Goal: Task Accomplishment & Management: Complete application form

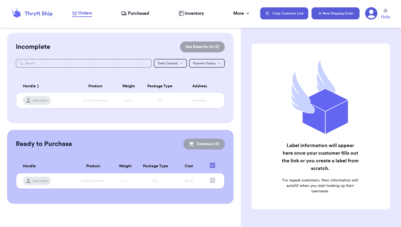
click at [327, 13] on button "New Shipping Order" at bounding box center [336, 13] width 48 height 12
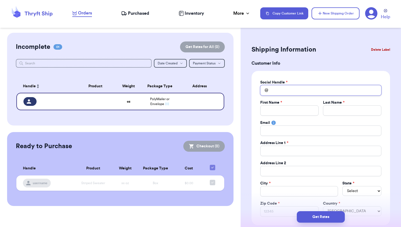
click at [292, 93] on input "Total Amount Paid" at bounding box center [320, 90] width 121 height 10
type input "a"
type input "ah"
type input "ahe"
type input "[PERSON_NAME]"
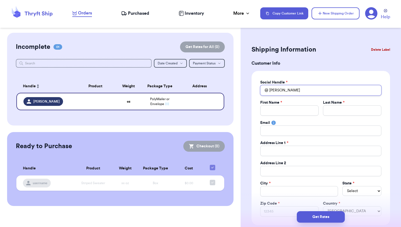
type input "aher5"
type input "aher51"
type input "aher510"
type input "aher5101"
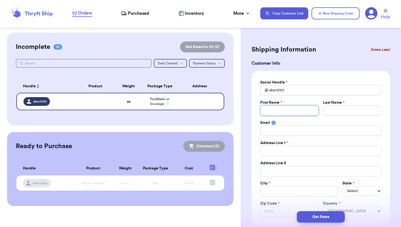
click at [298, 109] on input "Total Amount Paid" at bounding box center [289, 110] width 58 height 10
type input "A"
type input "Am"
type input "[PERSON_NAME]"
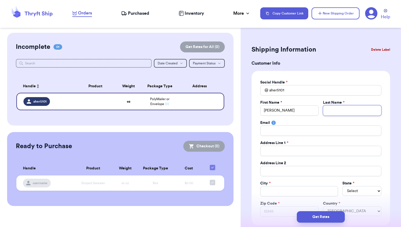
click at [342, 111] on input "Total Amount Paid" at bounding box center [352, 110] width 58 height 10
type input "R"
type input "Re"
type input "Rec"
type input "[PERSON_NAME]"
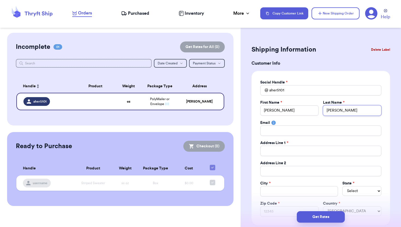
type input "Reckn"
type input "Reckne"
type input "[PERSON_NAME]"
click at [316, 128] on input "Total Amount Paid" at bounding box center [320, 131] width 121 height 10
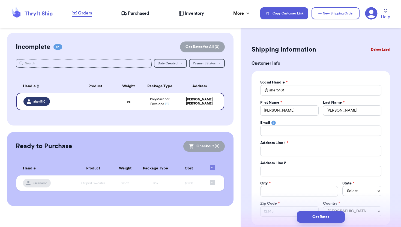
click at [348, 116] on div "Social Handle * @ aher5101 First Name * [PERSON_NAME] Last Name * [PERSON_NAME]…" at bounding box center [320, 148] width 121 height 137
click at [283, 152] on input "Total Amount Paid" at bounding box center [320, 151] width 121 height 10
type input "4"
type input "42"
type input "421"
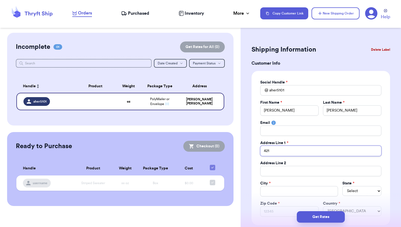
type input "421"
type input "421 S"
type input "421 Sa"
type input "421 San"
type input "421 Sand"
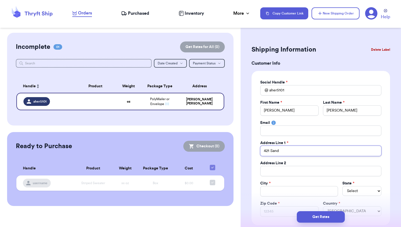
type input "421 [PERSON_NAME]"
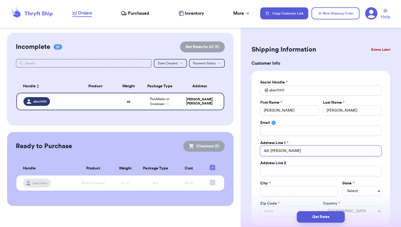
type input "421 [PERSON_NAME] Ho"
type input "421 [PERSON_NAME] Hol"
type input "421 [PERSON_NAME] [PERSON_NAME]"
type input "421 [PERSON_NAME][GEOGRAPHIC_DATA]"
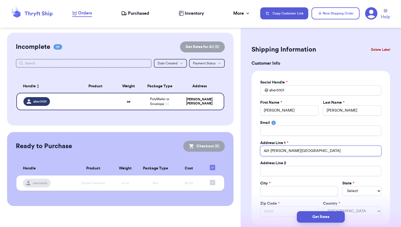
type input "421 [PERSON_NAME][GEOGRAPHIC_DATA]"
type input "[STREET_ADDRESS][PERSON_NAME]"
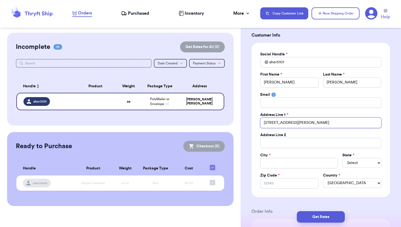
scroll to position [29, 0]
type input "[STREET_ADDRESS][PERSON_NAME]"
click at [287, 162] on input "Total Amount Paid" at bounding box center [299, 162] width 78 height 10
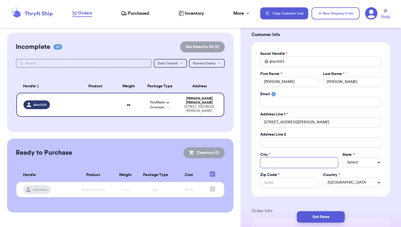
type input "H"
type input "Ha"
type input "Har"
type input "[PERSON_NAME]"
type input "Harts"
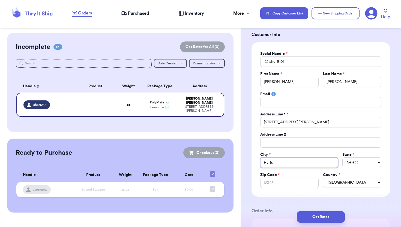
type input "Hartsv"
type input "Hartsvi"
type input "Hartsvil"
type input "Hartsvill"
type input "[GEOGRAPHIC_DATA]"
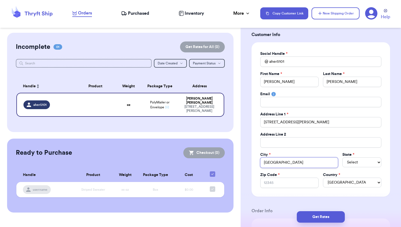
type input "[GEOGRAPHIC_DATA]"
click at [353, 162] on select "Select AL AK AZ AR CA CO [GEOGRAPHIC_DATA] DE DC [GEOGRAPHIC_DATA] [GEOGRAPHIC_…" at bounding box center [361, 162] width 39 height 10
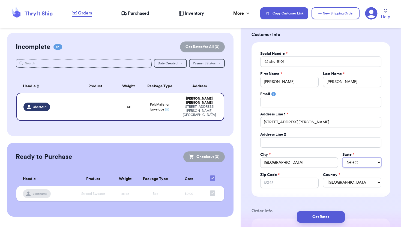
select select "TN"
click at [342, 157] on select "Select AL AK AZ AR CA CO [GEOGRAPHIC_DATA] DE DC [GEOGRAPHIC_DATA] [GEOGRAPHIC_…" at bounding box center [361, 162] width 39 height 10
click at [285, 183] on input "Zip Code *" at bounding box center [289, 183] width 58 height 10
type input "3"
type input "37"
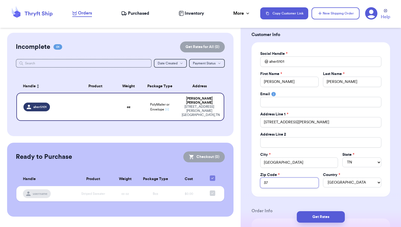
type input "370"
type input "3707"
type input "37074"
click at [353, 184] on select "[GEOGRAPHIC_DATA] [GEOGRAPHIC_DATA] [GEOGRAPHIC_DATA]" at bounding box center [352, 183] width 58 height 10
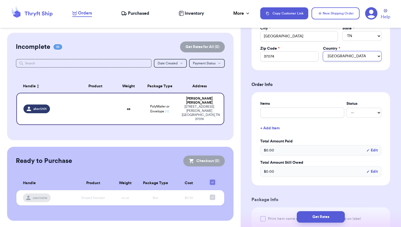
scroll to position [159, 0]
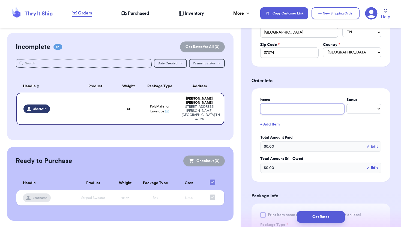
click at [291, 109] on input "text" at bounding box center [302, 109] width 84 height 10
click at [287, 110] on input "text" at bounding box center [302, 109] width 84 height 10
type input "C"
type input "Ca"
type input "Cat"
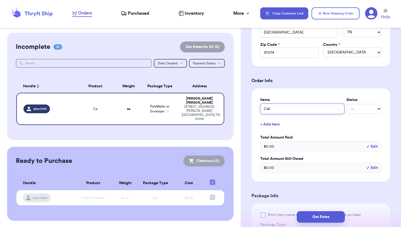
type input "Cath"
type input "[PERSON_NAME]"
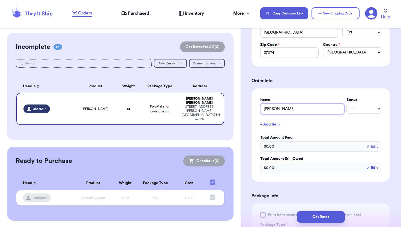
type input "[PERSON_NAME] [PERSON_NAME]"
type input "[PERSON_NAME]"
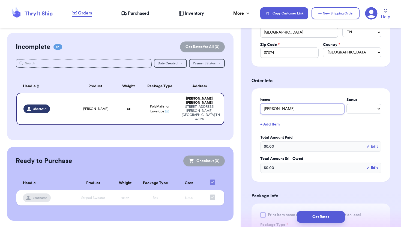
type input "[PERSON_NAME]"
type input "[PERSON_NAME] H"
type input "[PERSON_NAME] Ha"
type input "[PERSON_NAME] Haw"
type input "[PERSON_NAME] Hawa"
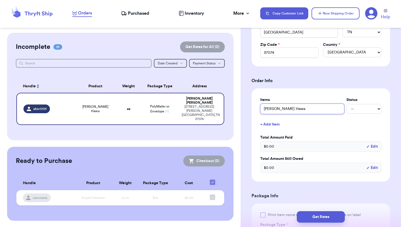
type input "[PERSON_NAME] Hawai"
type input "[PERSON_NAME] [US_STATE]"
type input "[PERSON_NAME] Hawaiia"
type input "[PERSON_NAME] Hawaiian"
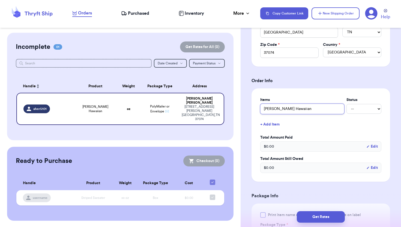
type input "[PERSON_NAME] Hawaiian P"
type input "[PERSON_NAME] Hawaiian Pr"
type input "[PERSON_NAME] Hawaiian Pri"
type input "[PERSON_NAME] Hawaiian Prin"
type input "[PERSON_NAME] Hawaiian Print"
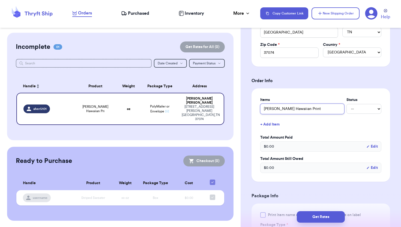
type input "[PERSON_NAME] Hawaiian Print"
type input "[PERSON_NAME] Hawaiian Print B"
type input "[PERSON_NAME] Hawaiian Print Bu"
type input "[PERSON_NAME] Hawaiian Print But"
type input "[PERSON_NAME] Hawaiian Print Butt"
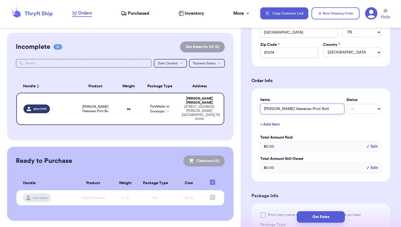
type input "[PERSON_NAME] Hawaiian Print Butto"
type input "[PERSON_NAME] Hawaiian Print Button"
type input "[PERSON_NAME] Hawaiian Print Button U"
type input "[PERSON_NAME] Hawaiian Print Button Up"
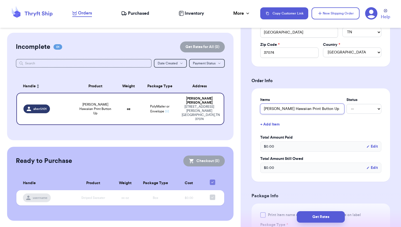
type input "[PERSON_NAME] Hawaiian Print Button Up"
click at [363, 109] on select "-- Paid Owes" at bounding box center [363, 109] width 35 height 10
click at [281, 148] on div "$ 0.00 Edit" at bounding box center [320, 146] width 121 height 10
click at [374, 149] on button "Edit" at bounding box center [371, 146] width 11 height 5
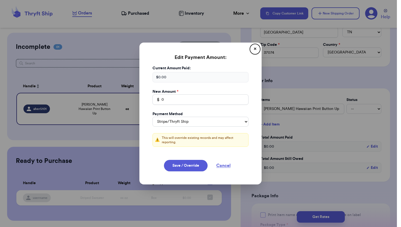
click at [177, 78] on div "$ 0.00" at bounding box center [201, 77] width 96 height 10
click at [171, 100] on input "0" at bounding box center [201, 99] width 96 height 10
click at [172, 77] on div "$ 0.00" at bounding box center [201, 77] width 96 height 10
click at [254, 49] on button "✕" at bounding box center [255, 49] width 9 height 9
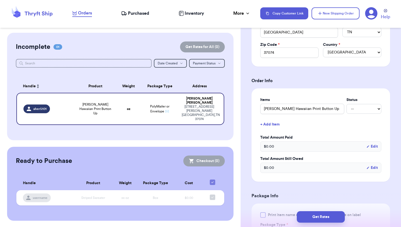
click at [279, 146] on div "$ 0.00 Edit" at bounding box center [320, 146] width 121 height 10
click at [375, 147] on button "Edit" at bounding box center [371, 146] width 11 height 5
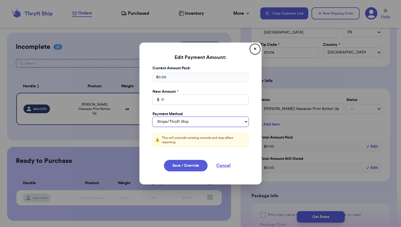
click at [195, 120] on select "Stripe/Thryft Ship Venmo Cash App PayPal Zelle Cash Other" at bounding box center [201, 122] width 96 height 10
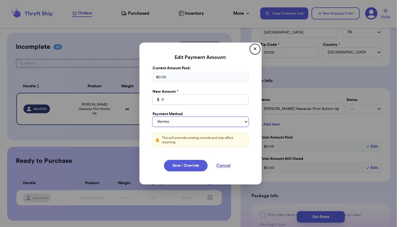
click at [153, 117] on select "Stripe/Thryft Ship Venmo Cash App PayPal Zelle Cash Other" at bounding box center [201, 122] width 96 height 10
click at [172, 76] on div "$ 0.00" at bounding box center [201, 77] width 96 height 10
click at [161, 76] on div "$ 0.00" at bounding box center [201, 77] width 96 height 10
click at [169, 99] on input "0" at bounding box center [201, 99] width 96 height 10
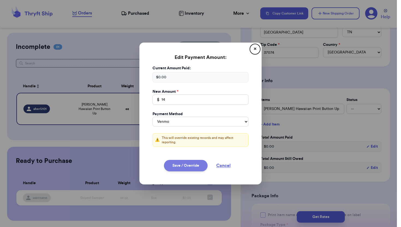
click at [190, 165] on button "Save / Override" at bounding box center [186, 165] width 44 height 11
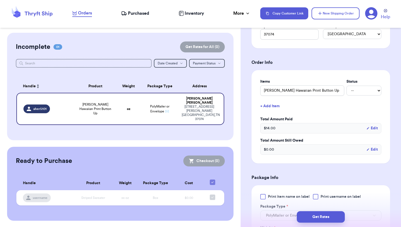
scroll to position [163, 0]
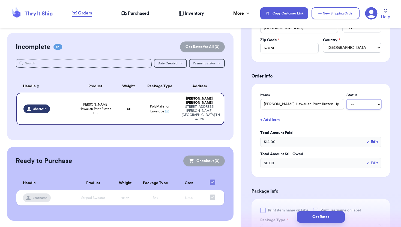
click at [362, 109] on select "-- Paid Owes" at bounding box center [363, 104] width 35 height 10
click at [346, 100] on select "-- Paid Owes" at bounding box center [363, 104] width 35 height 10
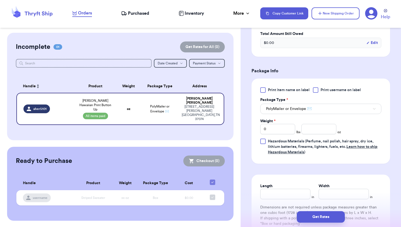
scroll to position [285, 0]
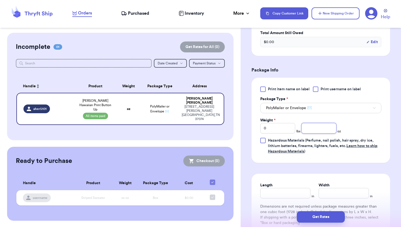
click at [318, 129] on input "number" at bounding box center [318, 128] width 35 height 10
click at [347, 131] on div "Print item name on label Print username on label Package Type * PolyMailer or E…" at bounding box center [320, 120] width 121 height 68
click at [321, 106] on button "PolyMailer or Envelope ✉️" at bounding box center [320, 108] width 121 height 10
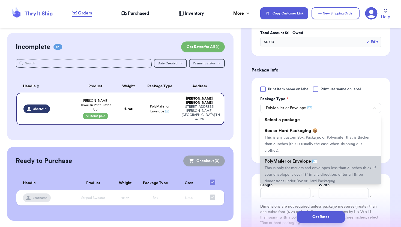
click at [306, 166] on span "This is only for mailers and envelopes less than 3 inches thick. If your envelo…" at bounding box center [320, 174] width 111 height 17
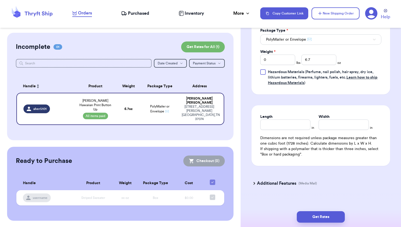
scroll to position [355, 0]
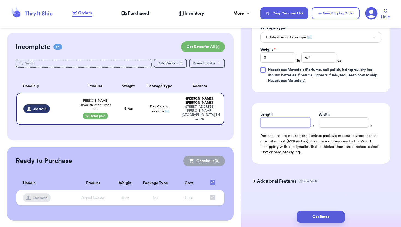
click at [276, 122] on input "Length" at bounding box center [285, 122] width 50 height 10
click at [338, 123] on input "Width *" at bounding box center [344, 122] width 50 height 10
click at [335, 179] on div "Additional Features (Media Mail)" at bounding box center [317, 181] width 139 height 13
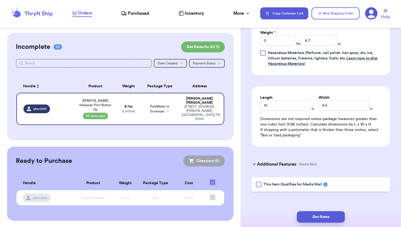
scroll to position [376, 0]
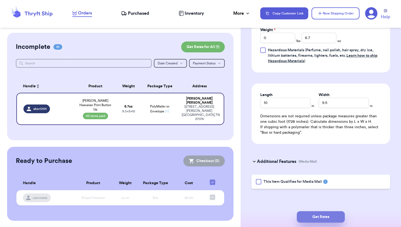
click at [310, 217] on button "Get Rates" at bounding box center [321, 216] width 48 height 11
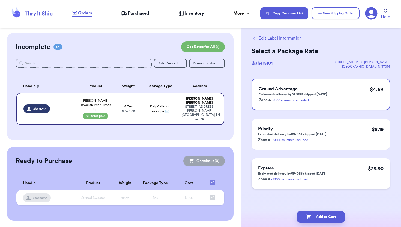
scroll to position [0, 0]
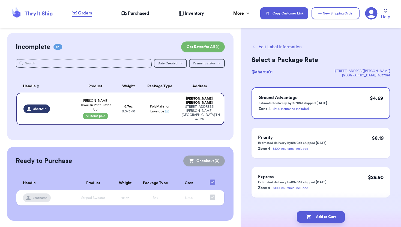
click at [258, 47] on button "Edit Label Information" at bounding box center [277, 47] width 50 height 7
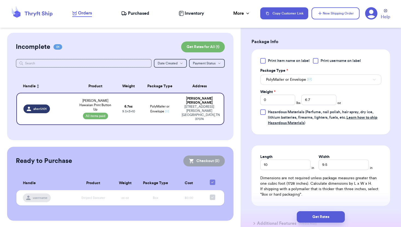
scroll to position [256, 0]
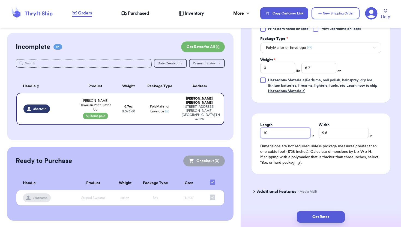
click at [281, 134] on input "10" at bounding box center [285, 133] width 50 height 10
click at [338, 134] on input "9.5" at bounding box center [344, 133] width 50 height 10
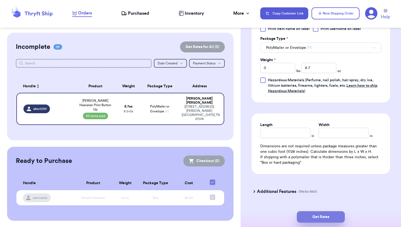
click at [313, 215] on button "Get Rates" at bounding box center [321, 216] width 48 height 11
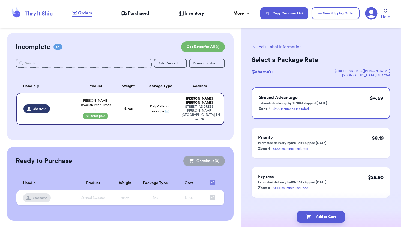
click at [262, 47] on button "Edit Label Information" at bounding box center [277, 47] width 50 height 7
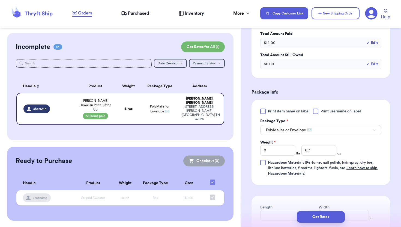
scroll to position [227, 0]
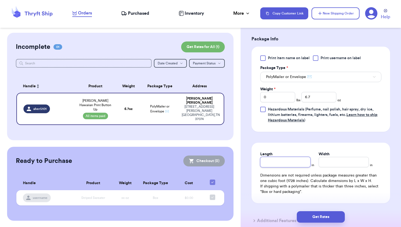
click at [272, 165] on input "Length" at bounding box center [285, 162] width 50 height 10
click at [321, 163] on input "Width *" at bounding box center [344, 162] width 50 height 10
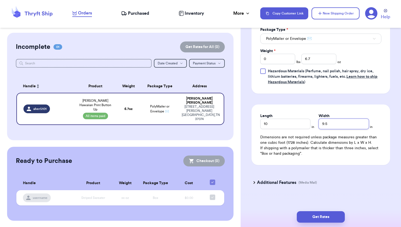
scroll to position [270, 0]
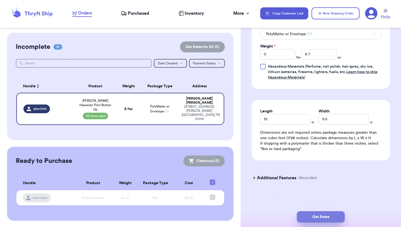
click at [309, 215] on button "Get Rates" at bounding box center [321, 216] width 48 height 11
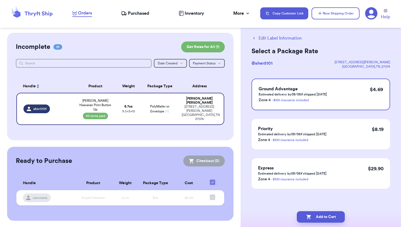
scroll to position [0, 0]
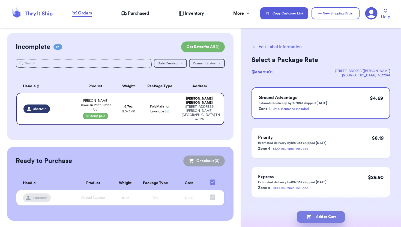
click at [318, 215] on button "Add to Cart" at bounding box center [321, 216] width 48 height 11
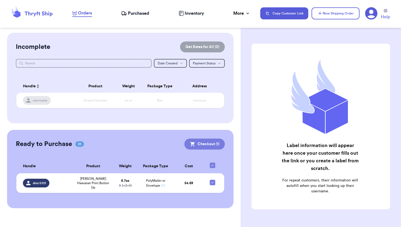
click at [206, 146] on button "Checkout ( 1 )" at bounding box center [204, 144] width 40 height 11
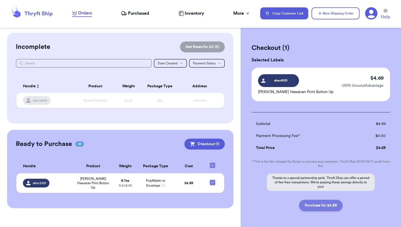
click at [316, 205] on button "Purchase for $4.69" at bounding box center [321, 205] width 44 height 11
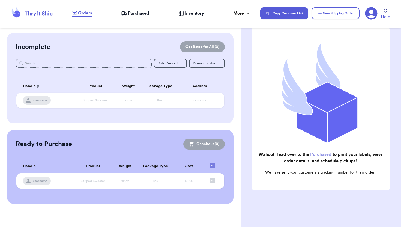
scroll to position [42, 0]
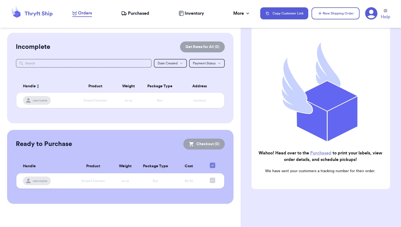
click at [319, 152] on link "Purchased" at bounding box center [320, 153] width 21 height 4
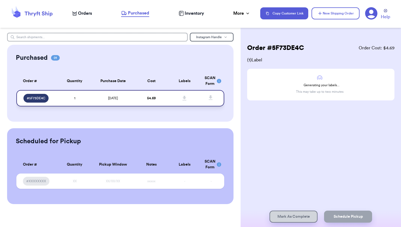
click at [196, 94] on td at bounding box center [184, 98] width 33 height 16
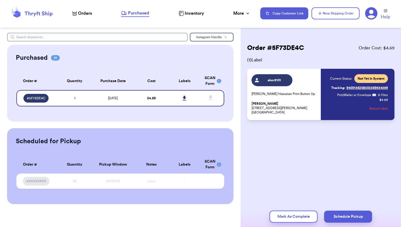
click at [312, 108] on p "[PERSON_NAME] [STREET_ADDRESS][PERSON_NAME]" at bounding box center [285, 107] width 66 height 13
click at [185, 97] on icon at bounding box center [185, 98] width 4 height 5
click at [282, 217] on button "Mark As Complete" at bounding box center [294, 217] width 48 height 12
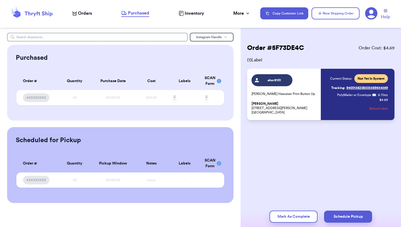
click at [86, 12] on span "Orders" at bounding box center [85, 13] width 14 height 7
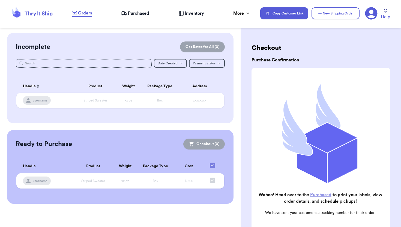
click at [195, 13] on span "Inventory" at bounding box center [194, 13] width 19 height 7
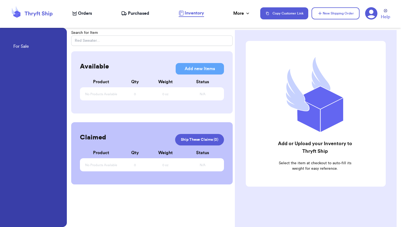
click at [81, 13] on span "Orders" at bounding box center [85, 13] width 14 height 7
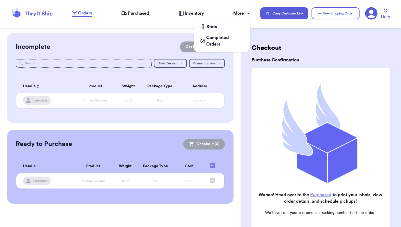
click at [245, 12] on div "More" at bounding box center [241, 13] width 17 height 7
click at [225, 39] on span "Completed Orders" at bounding box center [224, 40] width 37 height 13
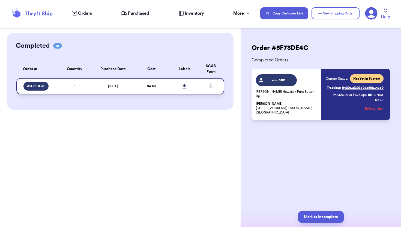
click at [210, 85] on icon at bounding box center [211, 85] width 4 height 5
